Goal: Information Seeking & Learning: Learn about a topic

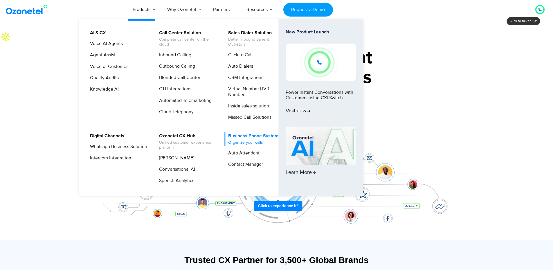
click at [244, 136] on link "Business Phone System Organize your calls" at bounding box center [252, 139] width 55 height 14
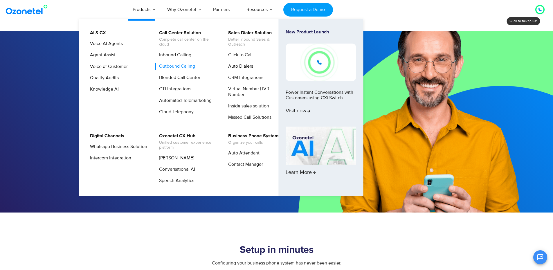
click at [174, 64] on link "Outbound Calling" at bounding box center [175, 66] width 41 height 7
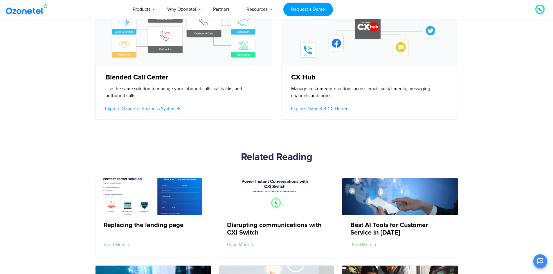
scroll to position [1743, 0]
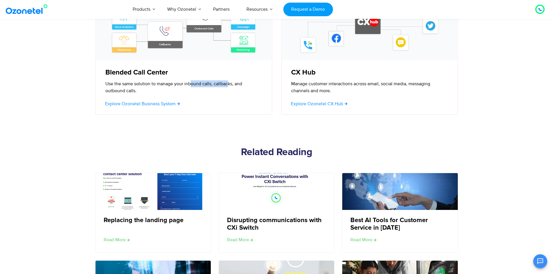
drag, startPoint x: 199, startPoint y: 85, endPoint x: 228, endPoint y: 85, distance: 29.1
click at [228, 85] on p "Use the same solution to manage your inbound calls, callbacks, and outbound cal…" at bounding box center [183, 87] width 156 height 14
drag, startPoint x: 138, startPoint y: 89, endPoint x: 108, endPoint y: 90, distance: 29.6
click at [137, 89] on p "Use the same solution to manage your inbound calls, callbacks, and outbound cal…" at bounding box center [183, 87] width 156 height 14
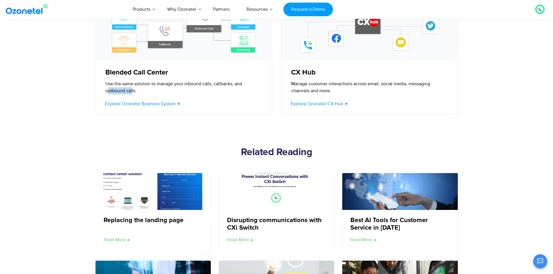
click at [132, 94] on p "Use the same solution to manage your inbound calls, callbacks, and outbound cal…" at bounding box center [183, 87] width 156 height 14
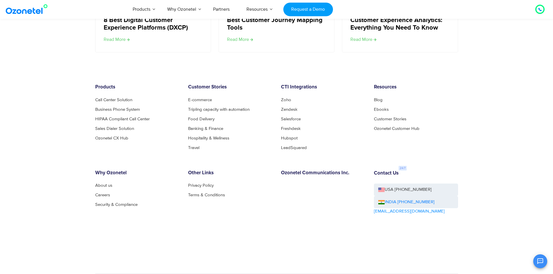
scroll to position [2033, 0]
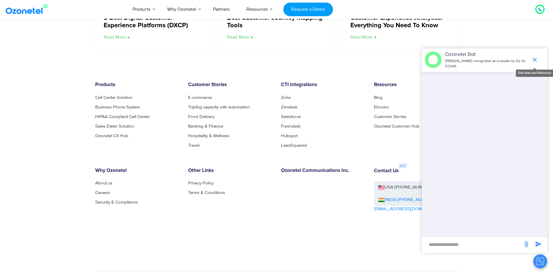
click at [535, 60] on icon "end chat or minimize" at bounding box center [535, 60] width 4 height 4
